Goal: Task Accomplishment & Management: Use online tool/utility

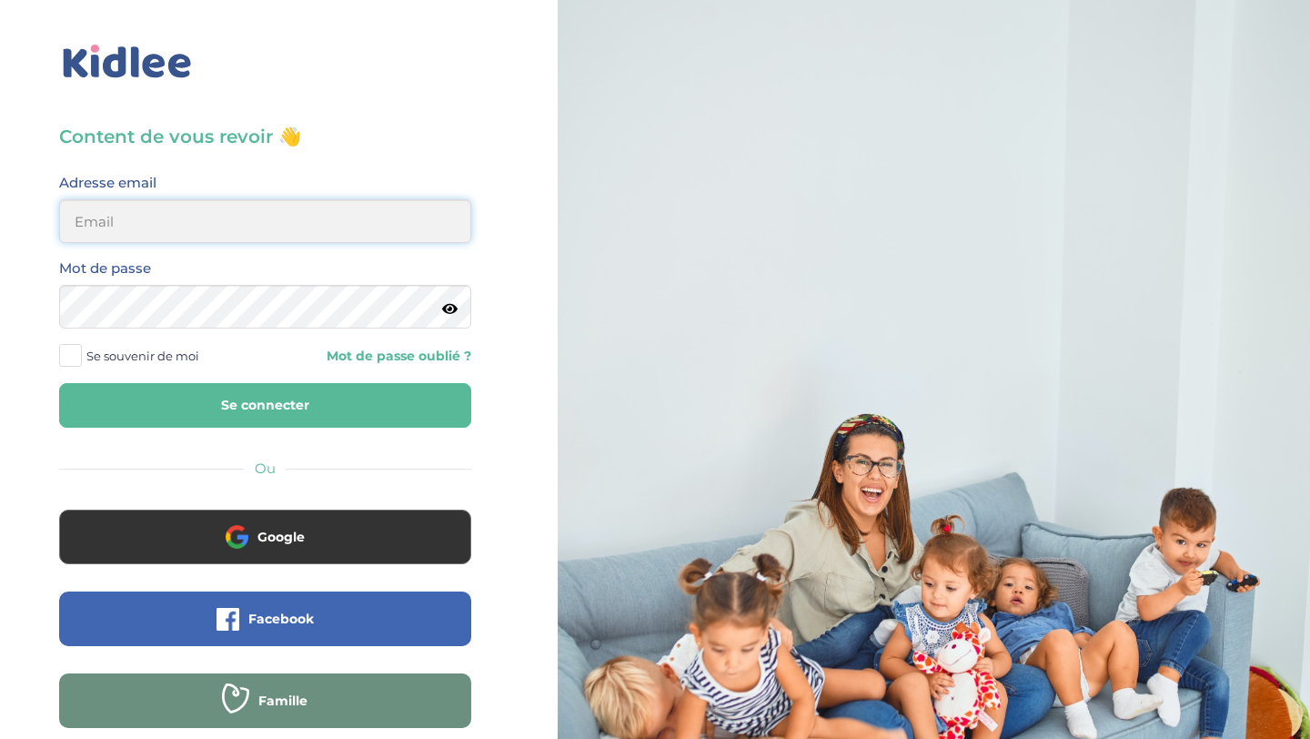
type input "aitoumeziane.consulting@gmail.com"
click at [405, 423] on button "Se connecter" at bounding box center [265, 405] width 412 height 45
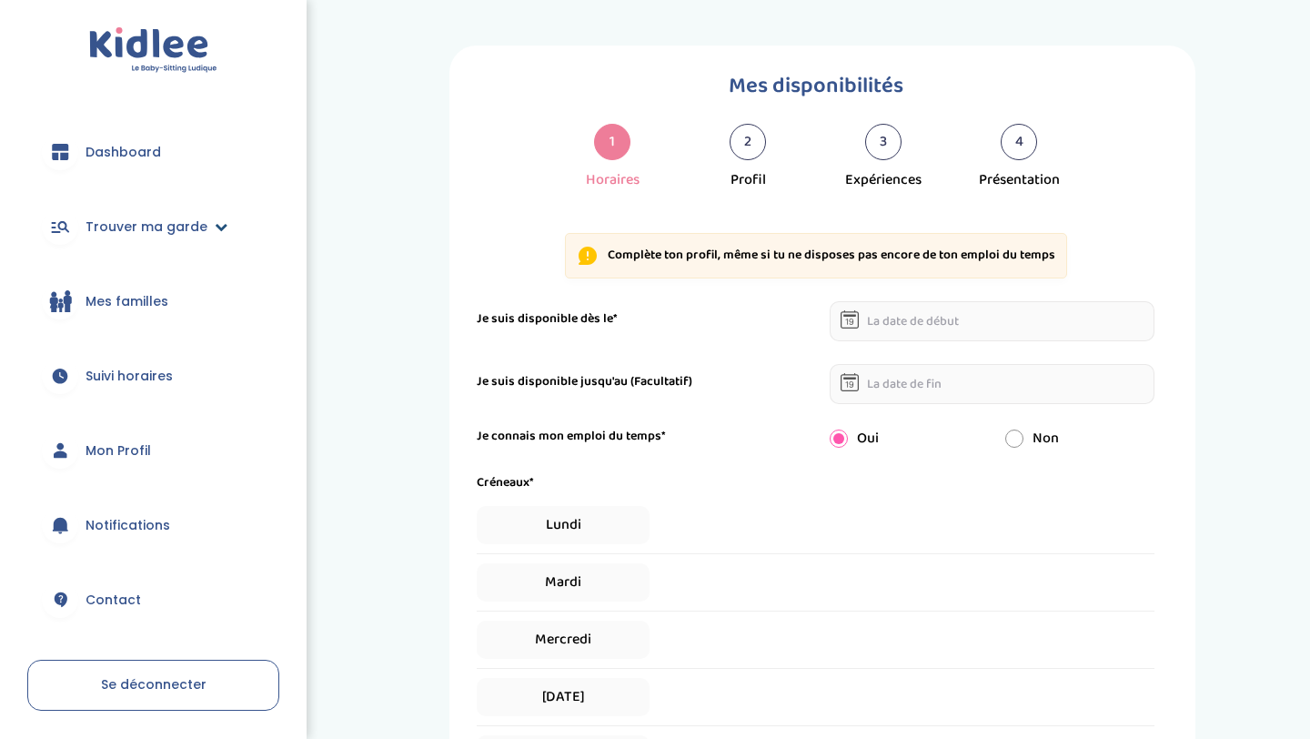
click at [190, 226] on span "Trouver ma garde" at bounding box center [147, 226] width 122 height 19
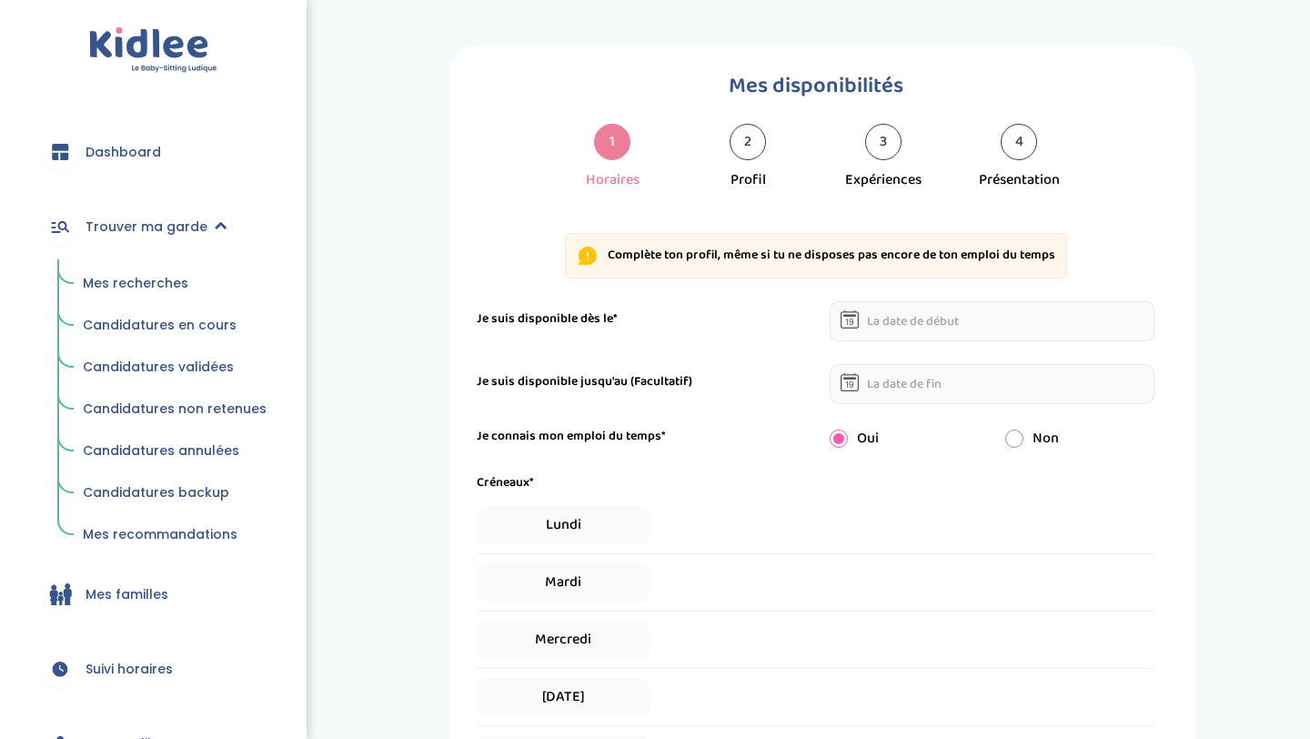
click at [163, 269] on link "Mes recherches" at bounding box center [174, 284] width 209 height 35
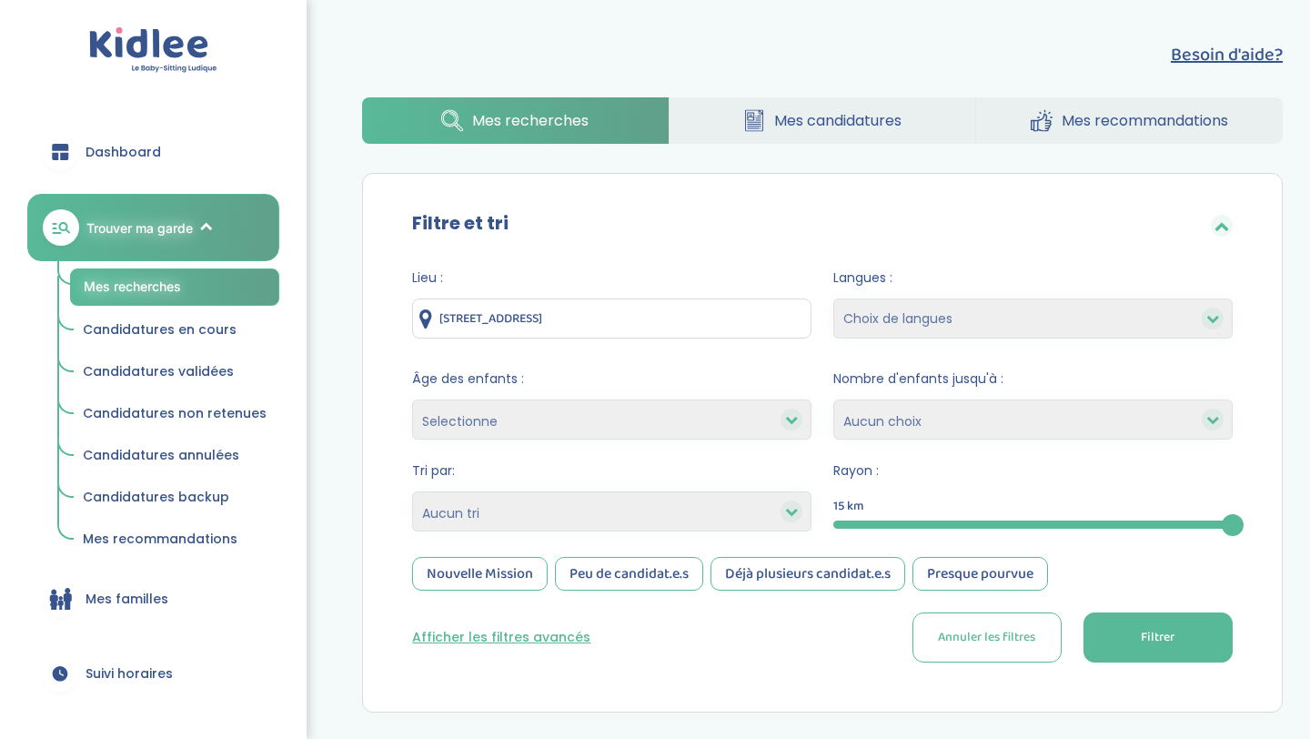
click at [531, 507] on select "Heures par semaine (croissant) Heures par semaine (décroissant) Date de démarra…" at bounding box center [611, 511] width 399 height 40
select select "hours_asc"
click at [412, 491] on select "Heures par semaine (croissant) Heures par semaine (décroissant) Date de démarra…" at bounding box center [611, 511] width 399 height 40
click at [1122, 626] on button "Filtrer" at bounding box center [1158, 637] width 149 height 50
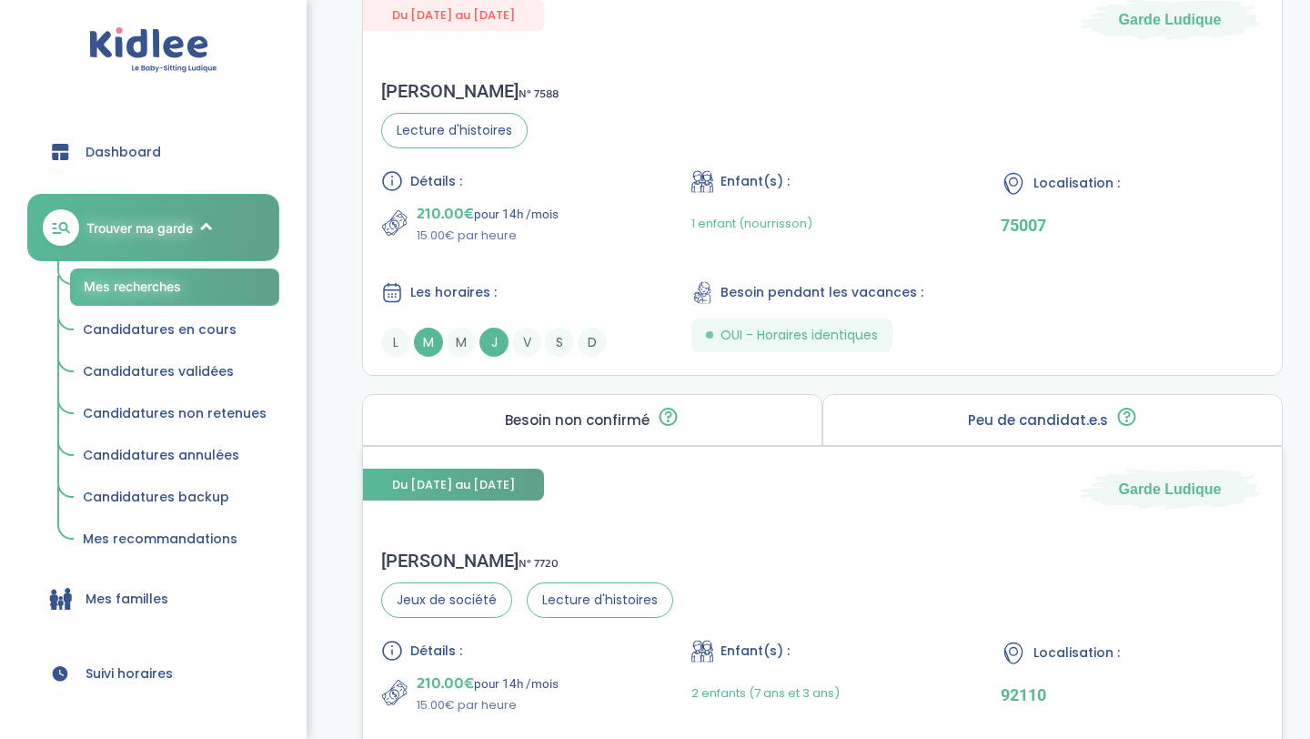
scroll to position [4148, 0]
